Goal: Task Accomplishment & Management: Complete application form

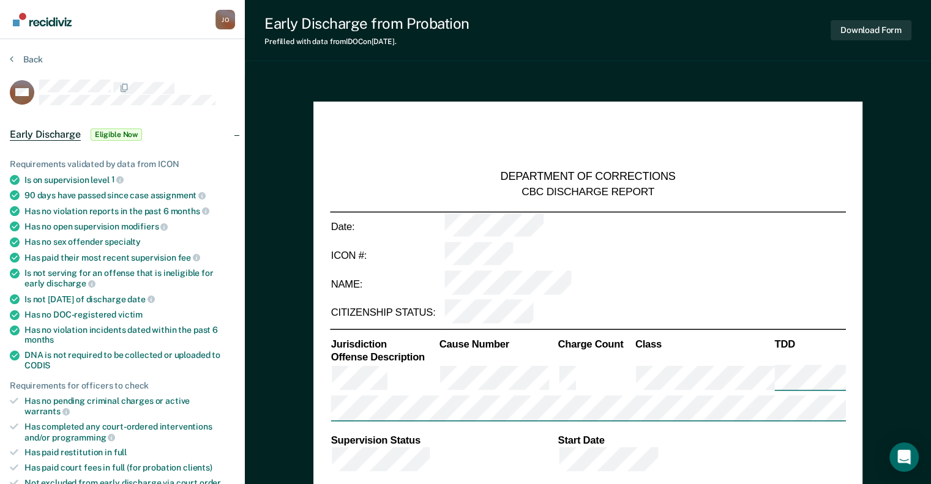
type textarea "x"
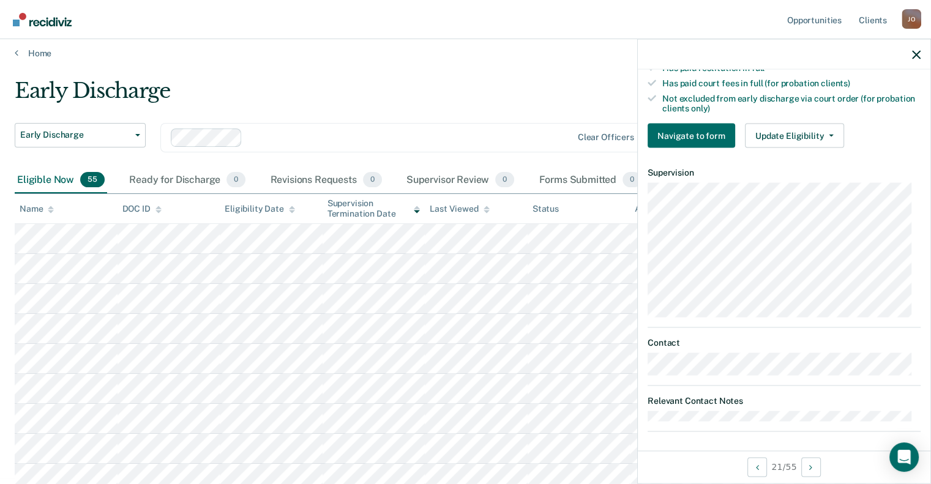
scroll to position [1, 0]
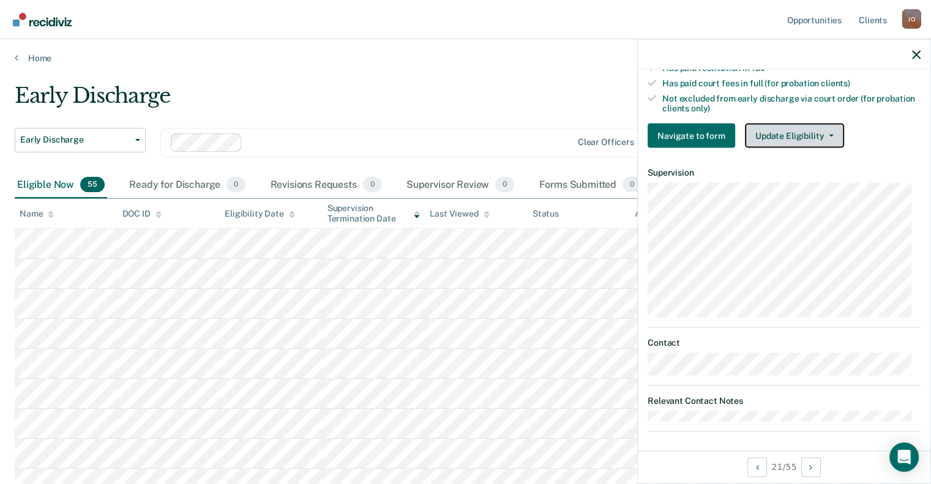
click at [793, 129] on button "Update Eligibility" at bounding box center [794, 136] width 99 height 24
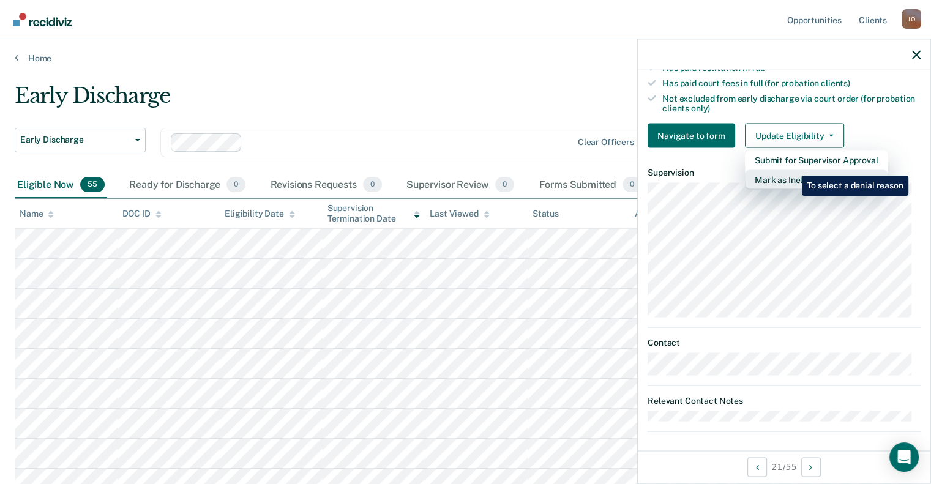
click at [793, 170] on button "Mark as Ineligible" at bounding box center [816, 180] width 143 height 20
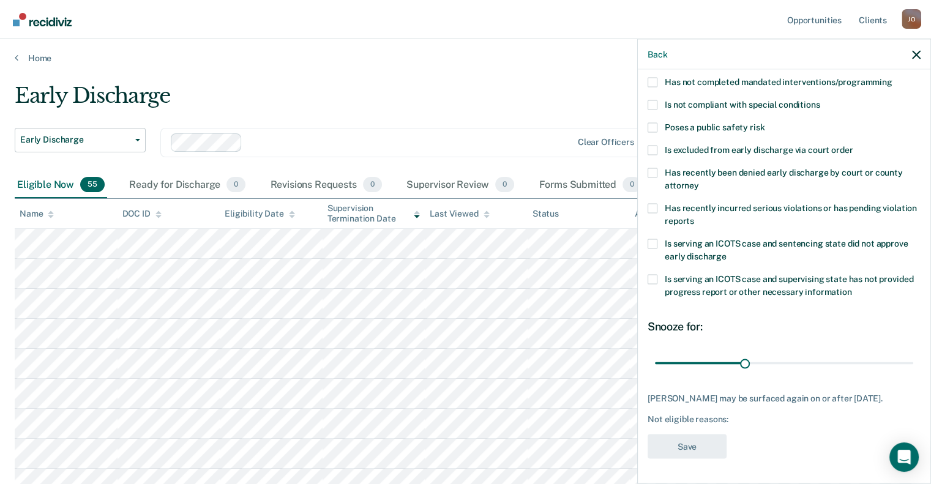
scroll to position [129, 0]
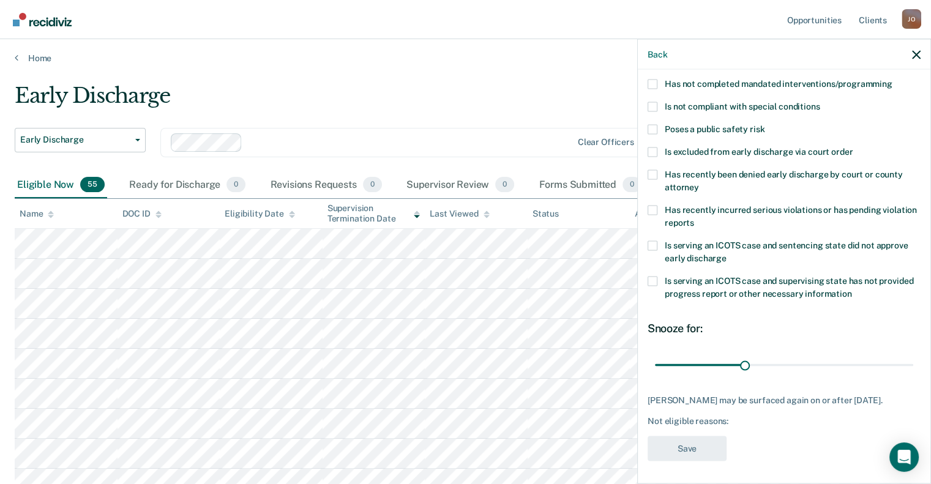
click at [658, 107] on label "Is not compliant with special conditions" at bounding box center [784, 108] width 273 height 13
click at [820, 102] on input "Is not compliant with special conditions" at bounding box center [820, 102] width 0 height 0
click at [754, 368] on input "range" at bounding box center [784, 364] width 258 height 21
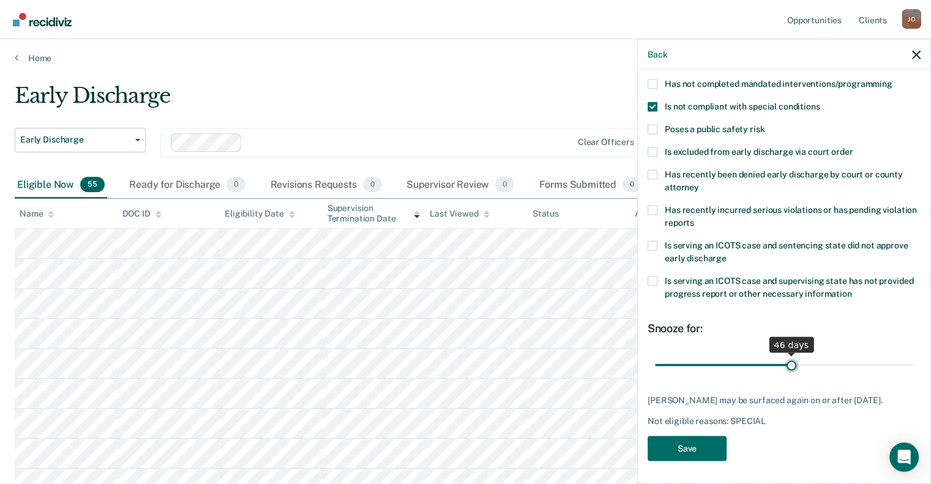
click at [785, 363] on input "range" at bounding box center [784, 364] width 258 height 21
click at [826, 363] on input "range" at bounding box center [784, 364] width 258 height 21
click at [839, 364] on input "range" at bounding box center [784, 364] width 258 height 21
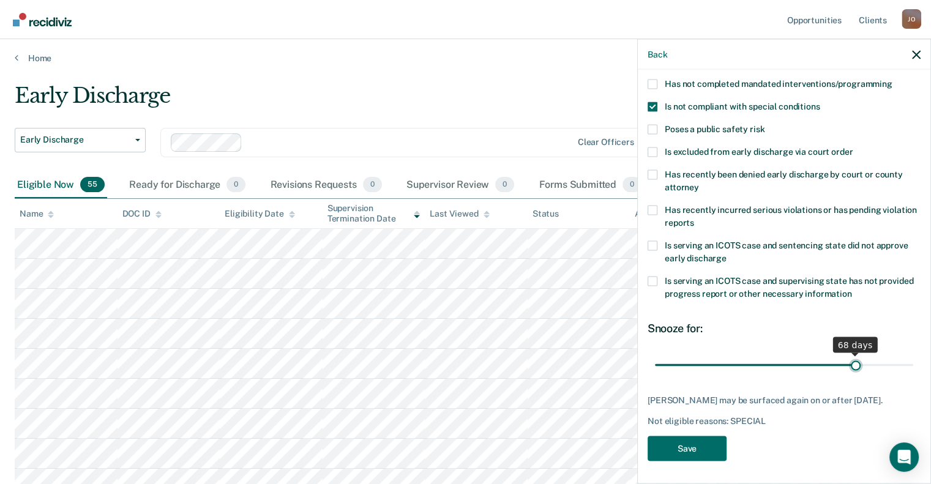
type input "68"
click at [847, 364] on input "range" at bounding box center [784, 364] width 258 height 21
click at [708, 448] on button "Save" at bounding box center [687, 448] width 79 height 25
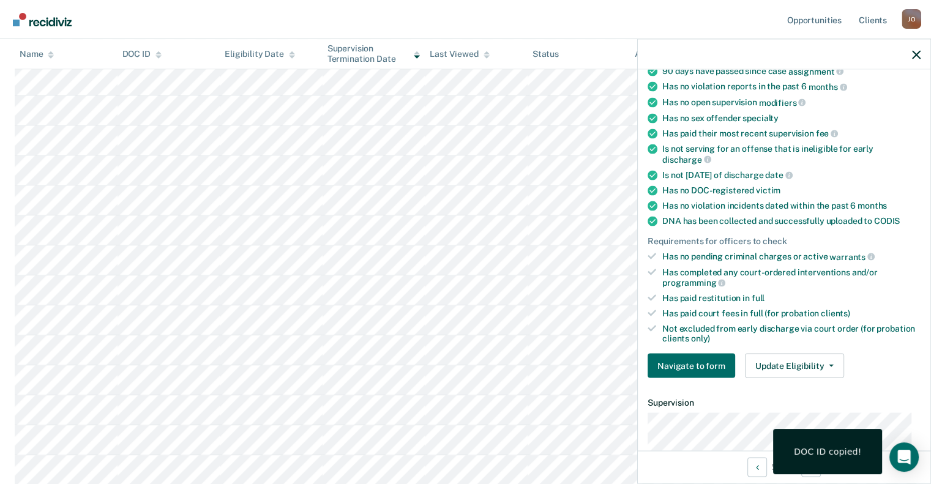
scroll to position [359, 0]
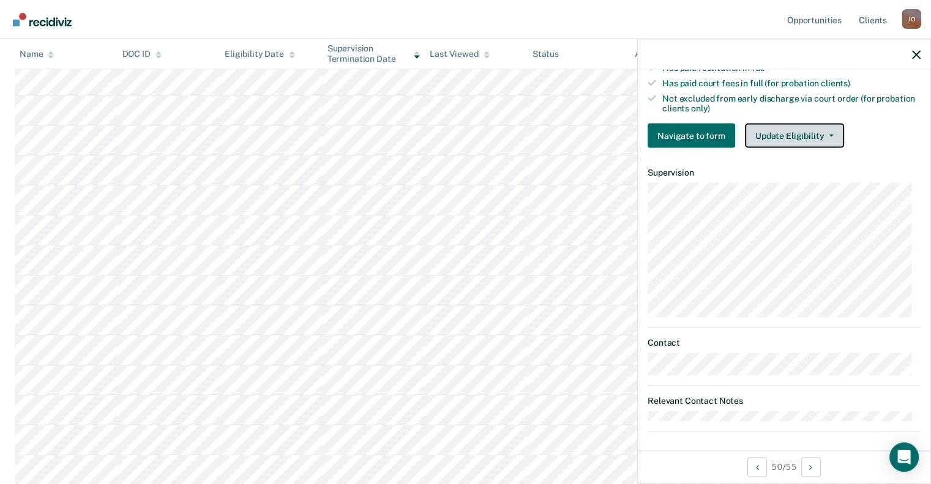
click at [795, 131] on button "Update Eligibility" at bounding box center [794, 136] width 99 height 24
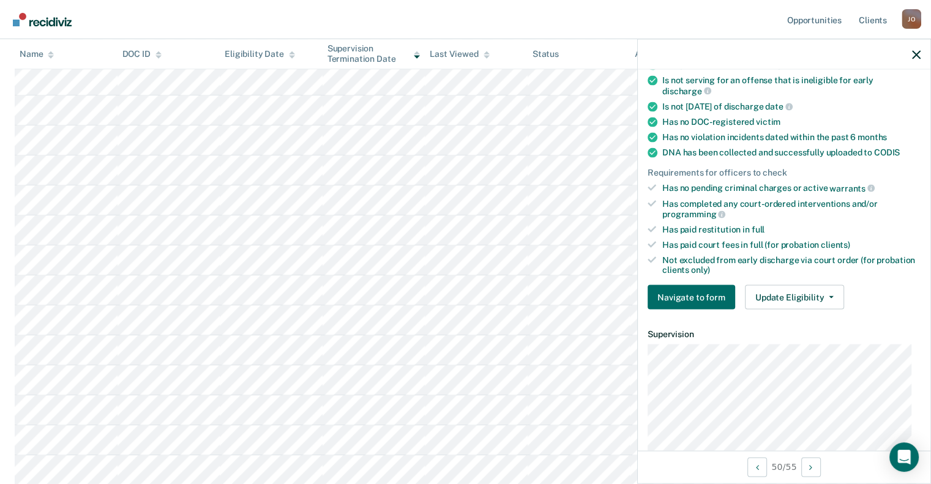
scroll to position [198, 0]
click at [796, 295] on button "Update Eligibility" at bounding box center [794, 297] width 99 height 24
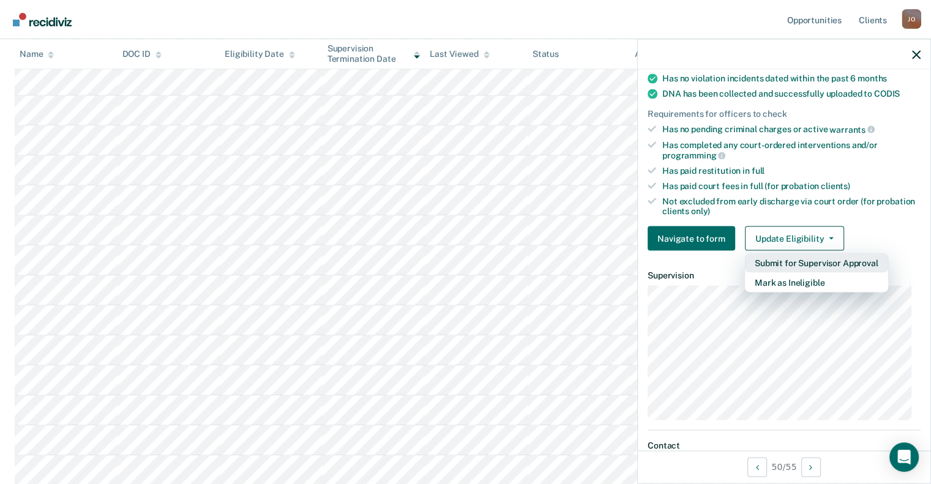
scroll to position [257, 0]
click at [845, 259] on button "Submit for Supervisor Approval" at bounding box center [816, 263] width 143 height 20
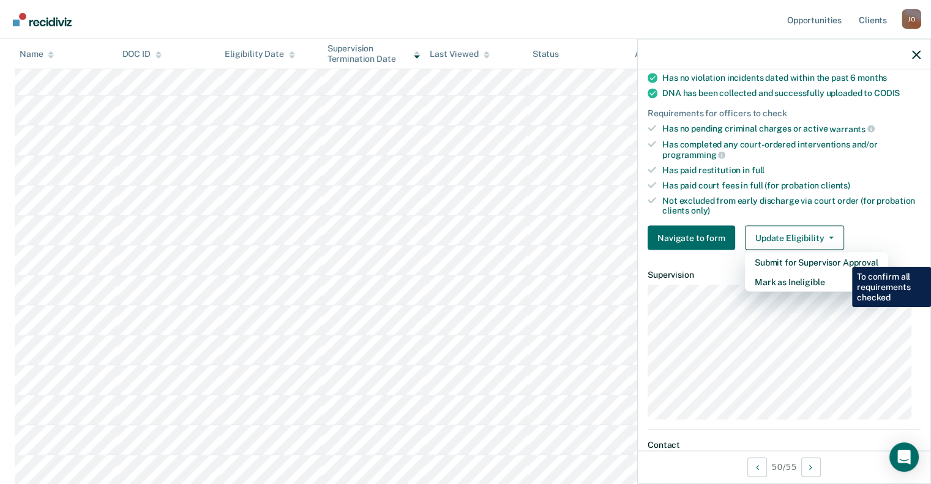
scroll to position [202, 0]
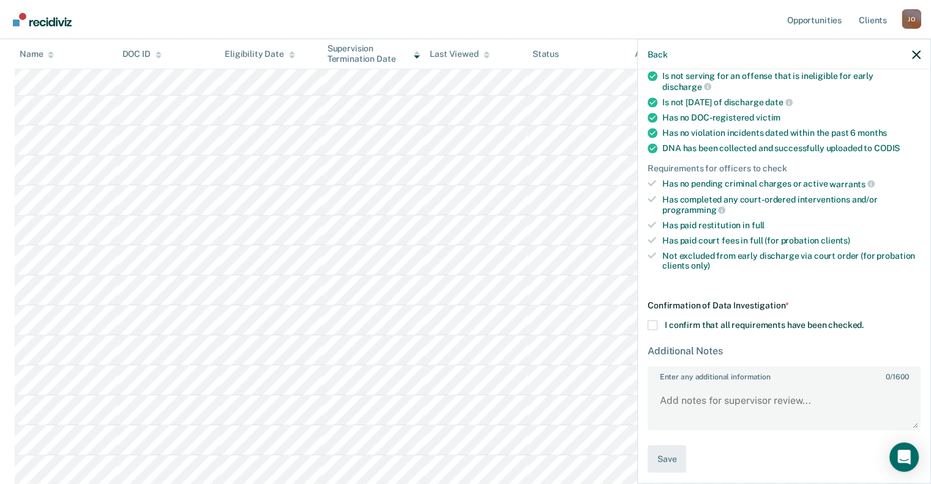
click at [646, 320] on div "SC Early Discharge Eligible Now Requirements validated by data from ICON Is on …" at bounding box center [784, 275] width 293 height 411
click at [656, 324] on span at bounding box center [653, 325] width 10 height 10
click at [864, 320] on input "I confirm that all requirements have been checked." at bounding box center [864, 320] width 0 height 0
click at [710, 394] on textarea "Enter any additional information 0 / 1600" at bounding box center [784, 406] width 271 height 45
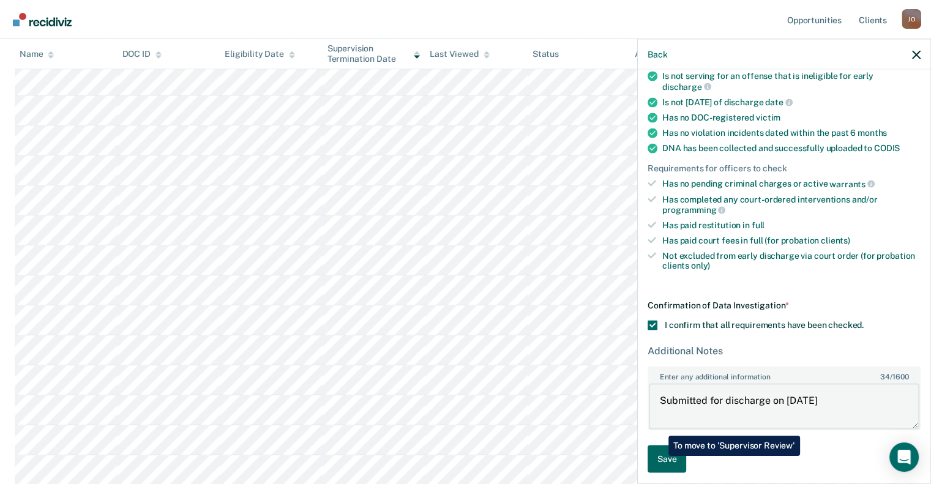
type textarea "Submitted for discharge on [DATE]"
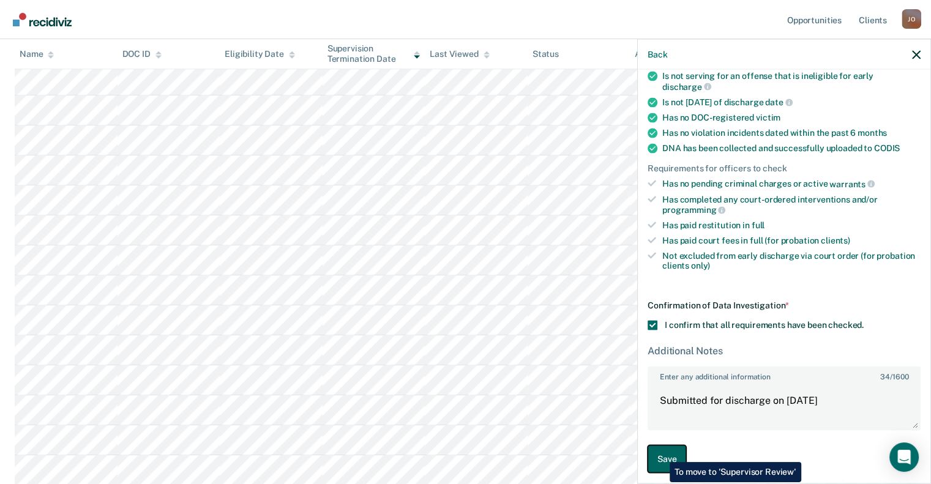
click at [661, 453] on button "Save" at bounding box center [667, 459] width 39 height 28
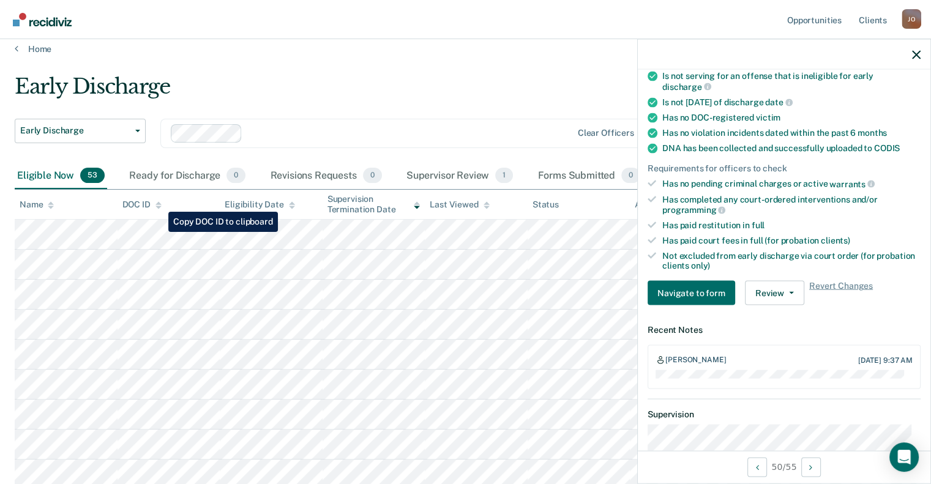
scroll to position [0, 0]
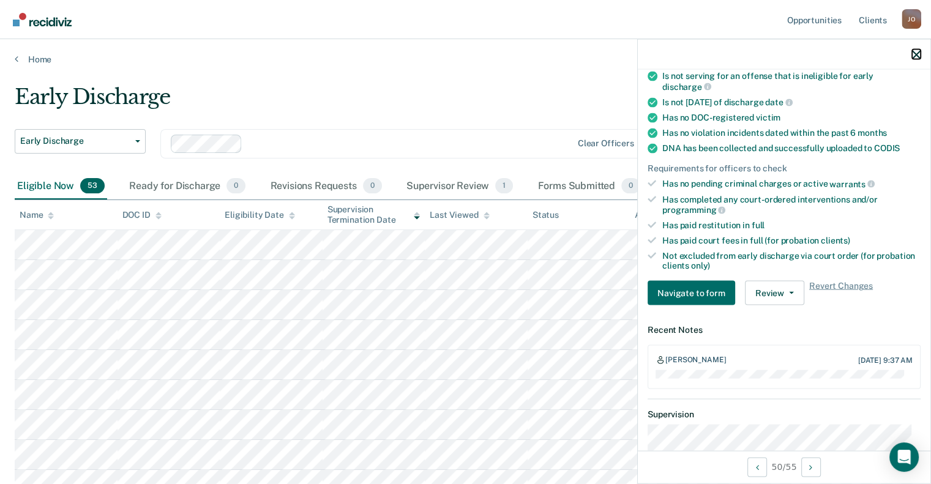
click at [920, 50] on icon "button" at bounding box center [916, 54] width 9 height 9
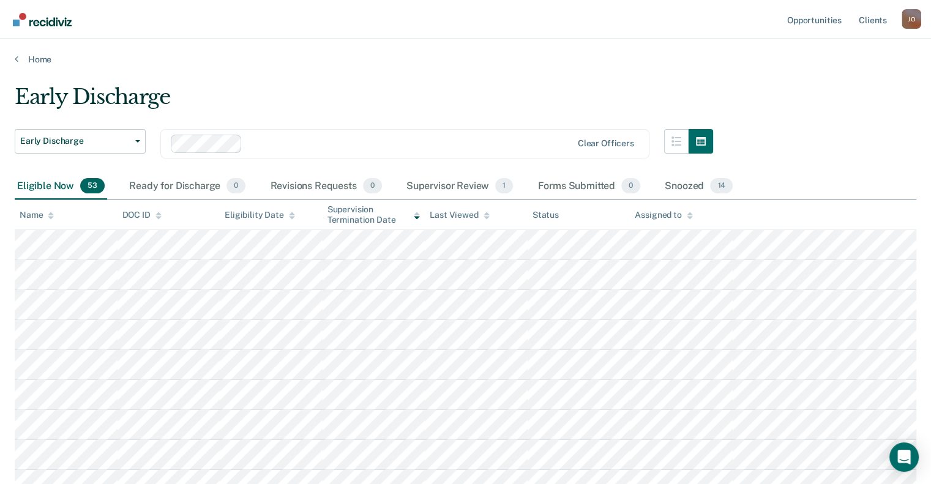
click at [46, 212] on div "Name" at bounding box center [37, 215] width 34 height 10
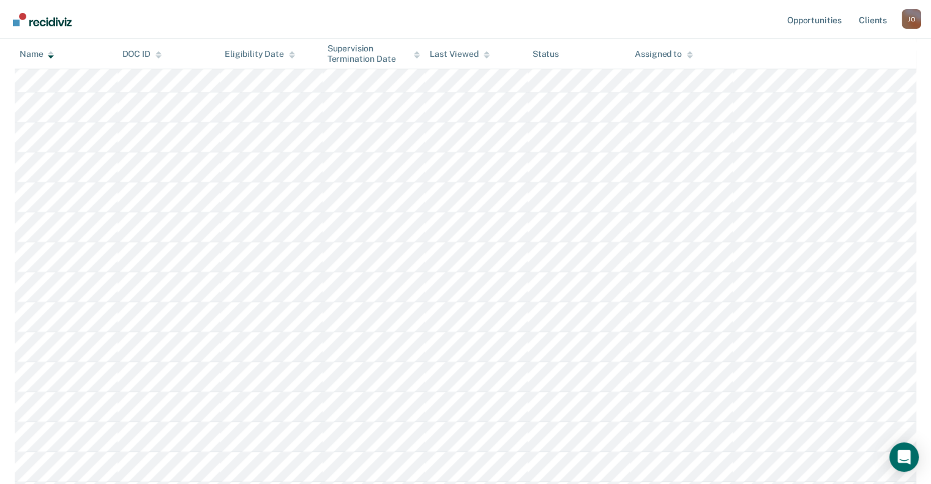
scroll to position [669, 0]
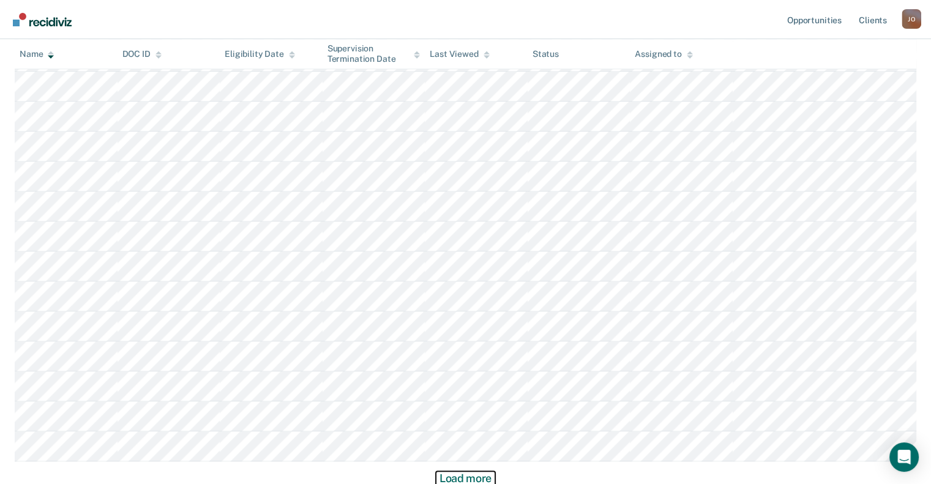
click at [481, 472] on button "Load more" at bounding box center [465, 478] width 59 height 15
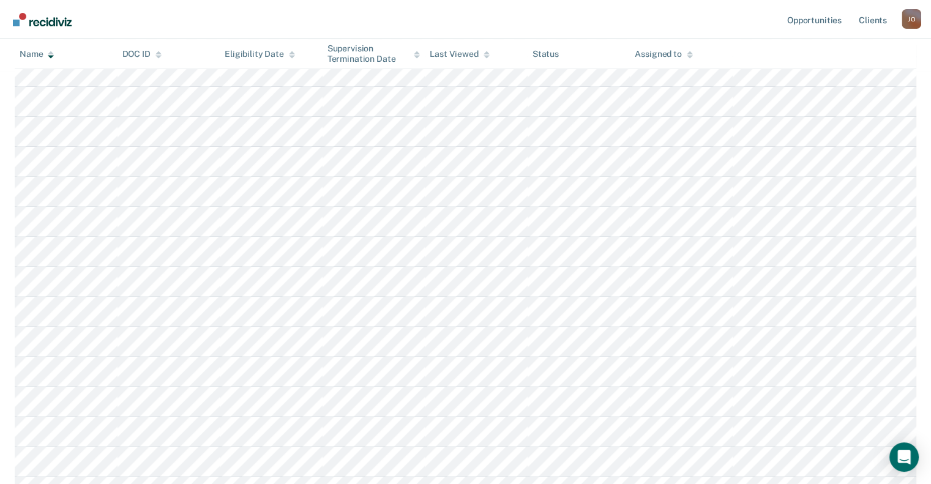
scroll to position [0, 0]
